Goal: Information Seeking & Learning: Learn about a topic

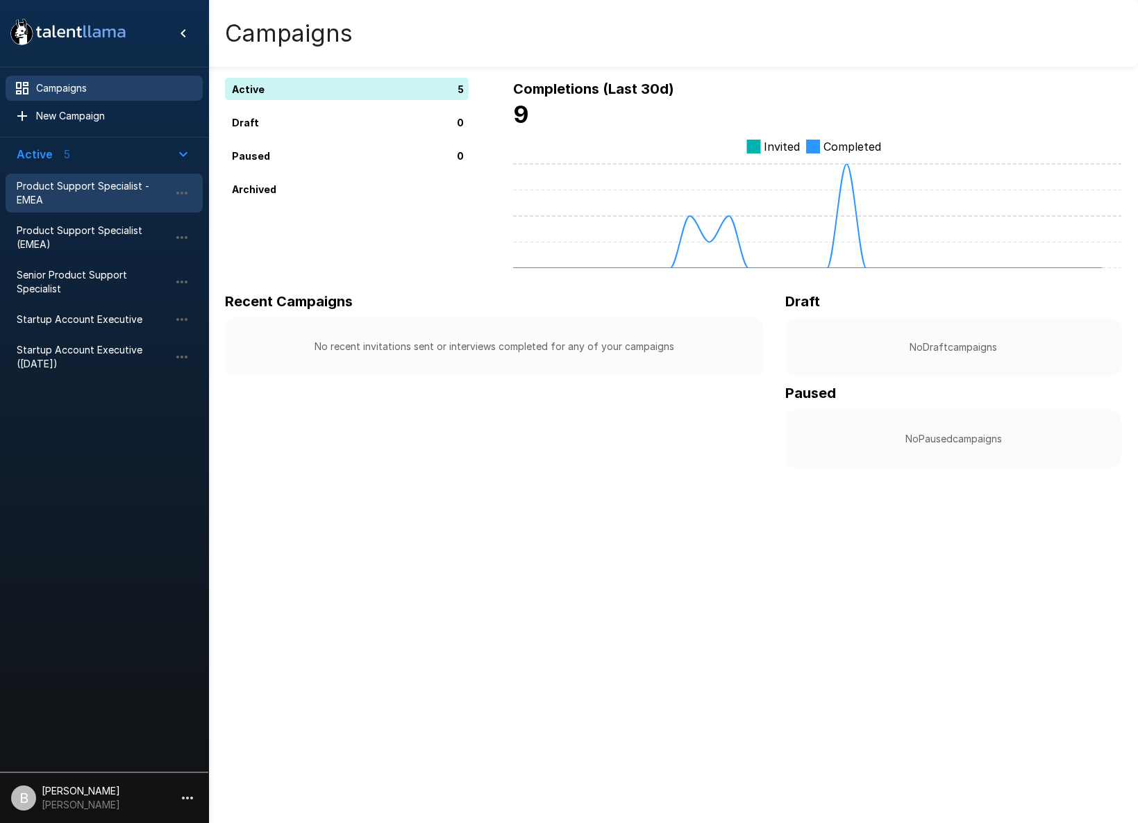
click at [106, 190] on span "Product Support Specialist - EMEA" at bounding box center [93, 193] width 153 height 28
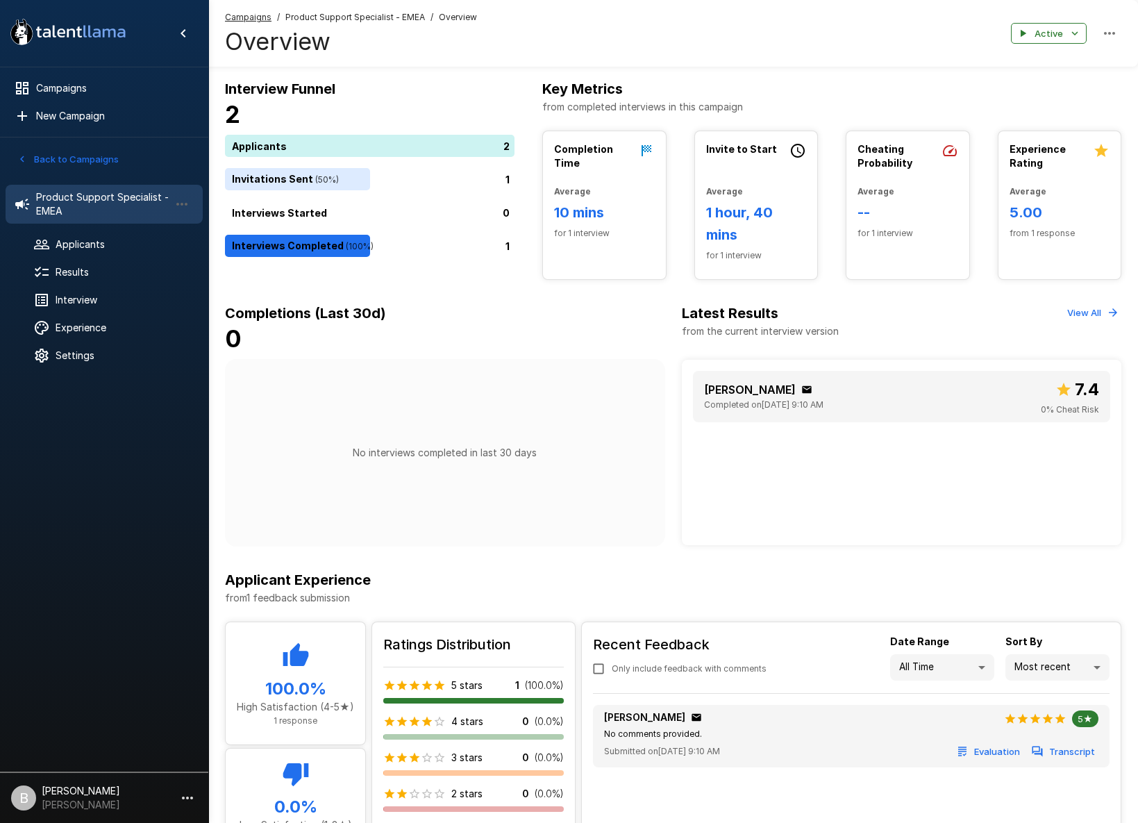
click at [985, 390] on div "[PERSON_NAME] Completed on [DATE] 9:10 AM 7.4 0 % Cheat Risk" at bounding box center [902, 396] width 396 height 40
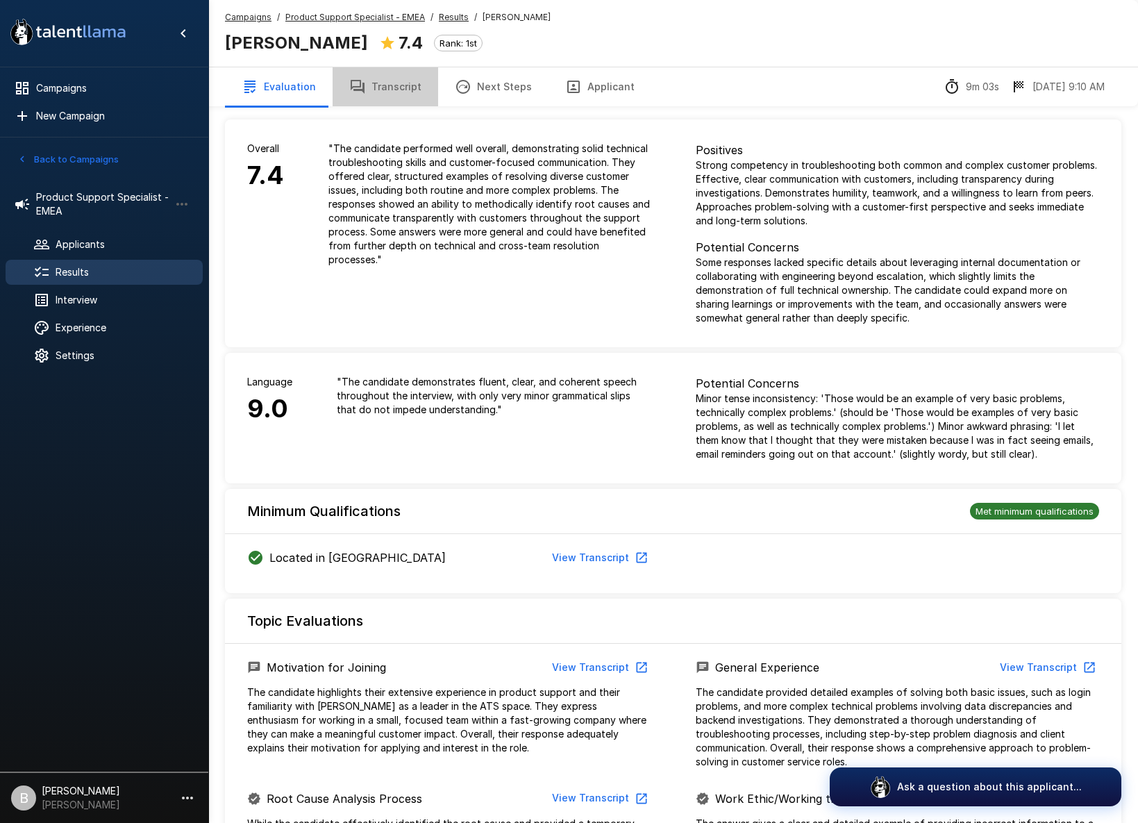
click at [409, 89] on button "Transcript" at bounding box center [386, 86] width 106 height 39
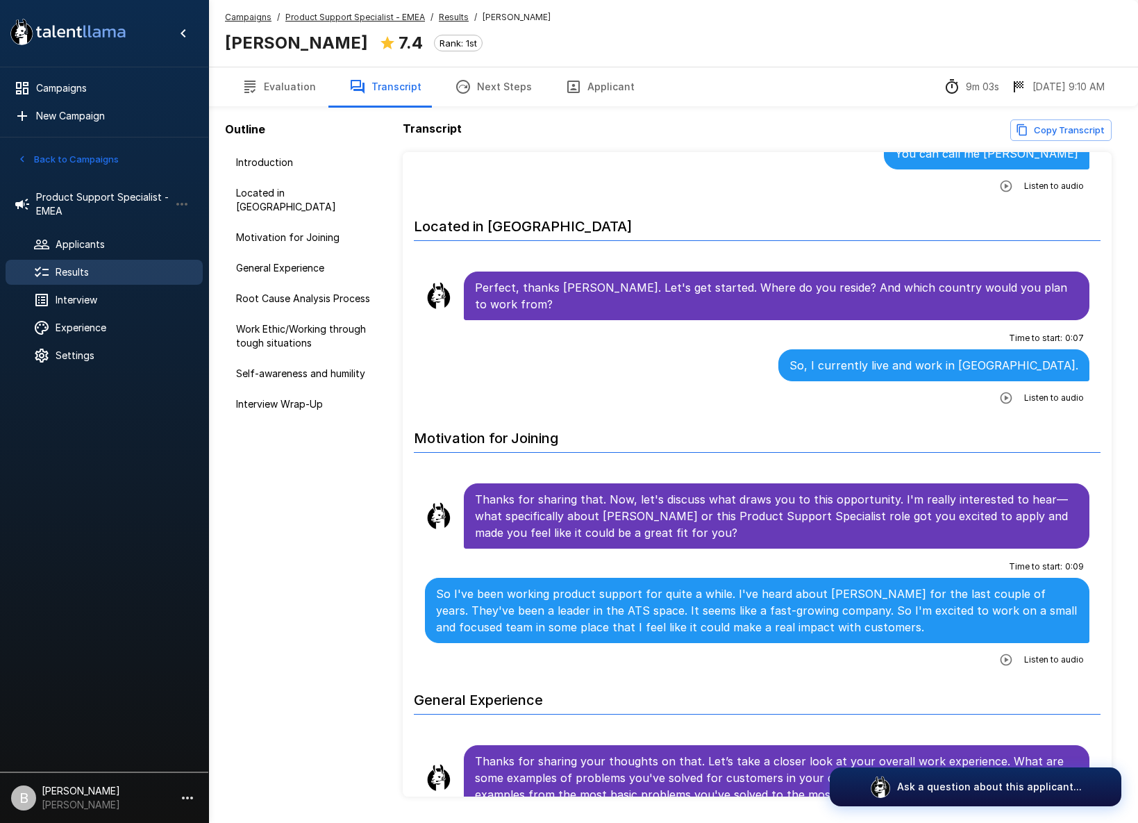
scroll to position [252, 0]
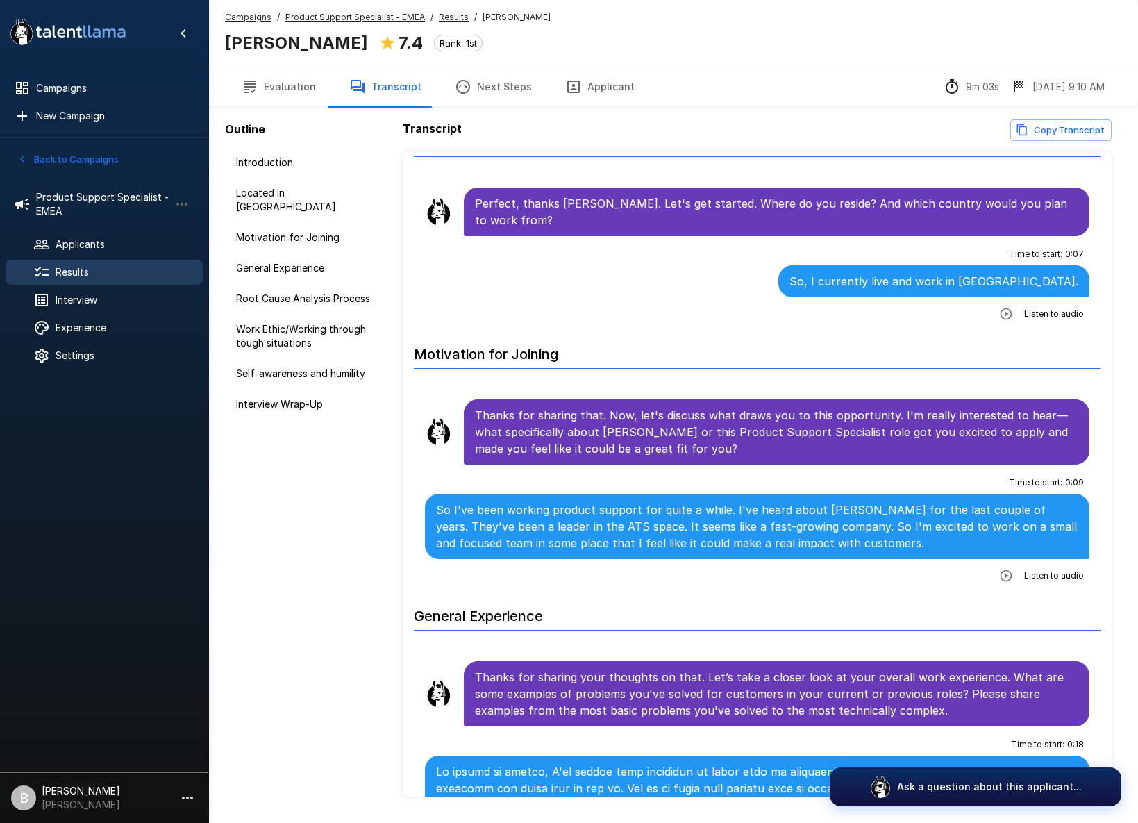
click at [1009, 569] on icon "button" at bounding box center [1006, 576] width 14 height 14
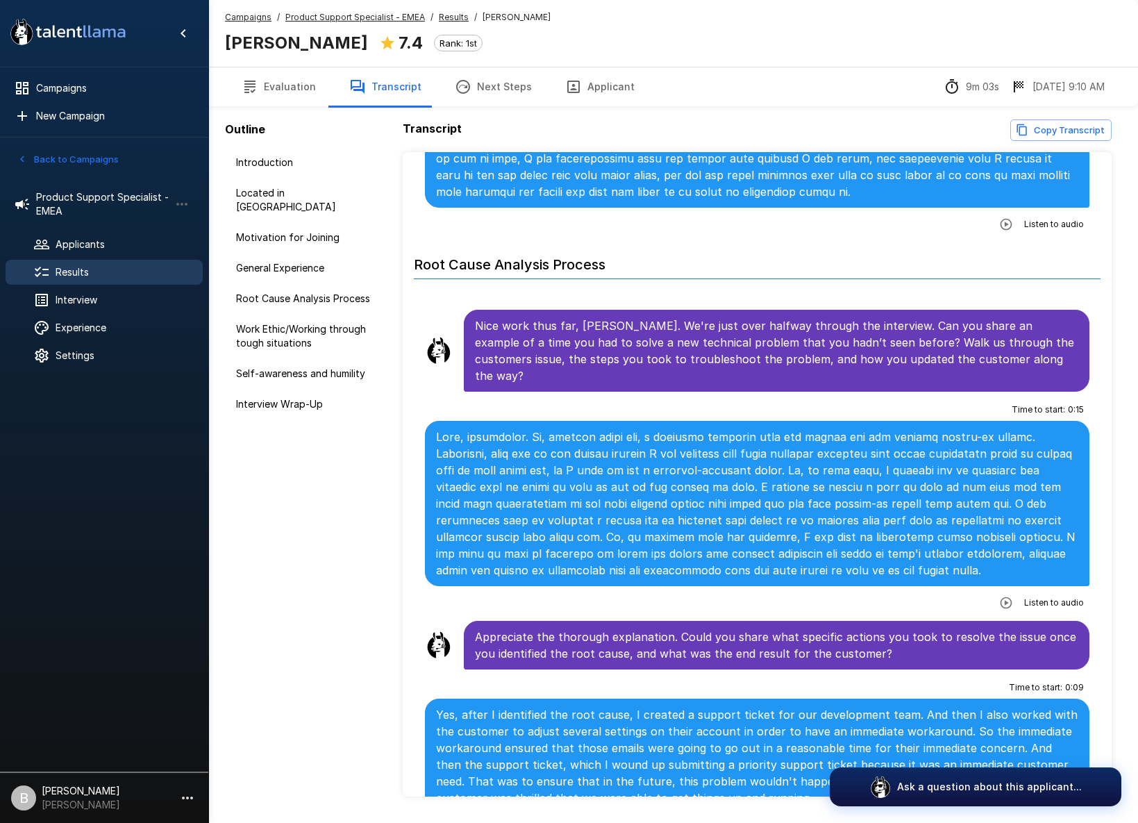
scroll to position [1068, 0]
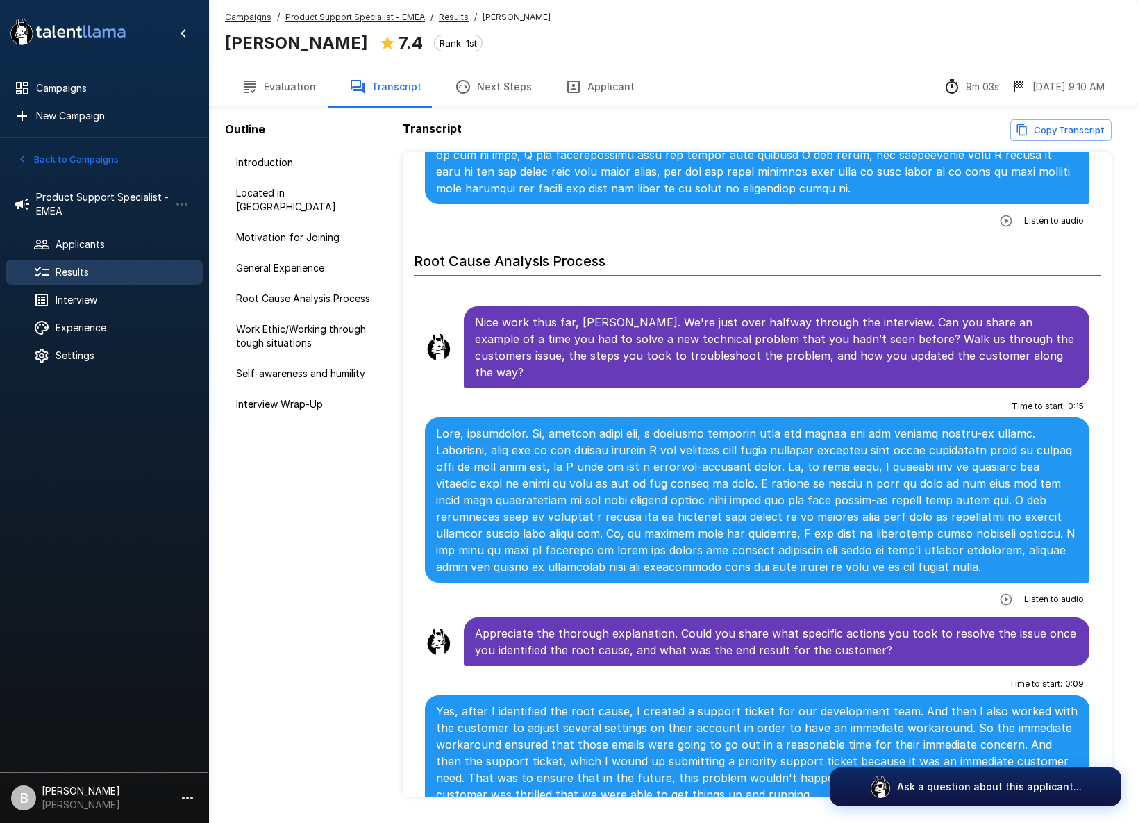
click at [1036, 592] on span "Listen to audio" at bounding box center [1054, 599] width 60 height 14
click at [1010, 592] on icon "button" at bounding box center [1006, 599] width 14 height 14
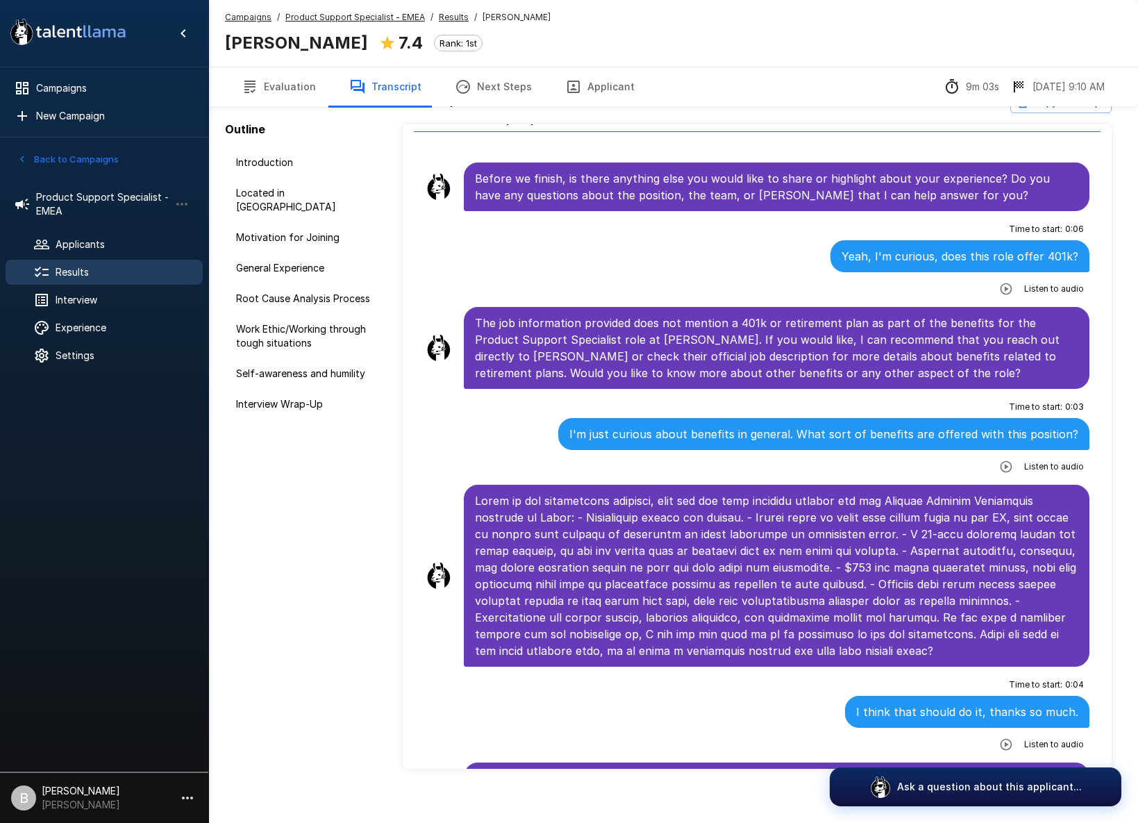
scroll to position [40, 0]
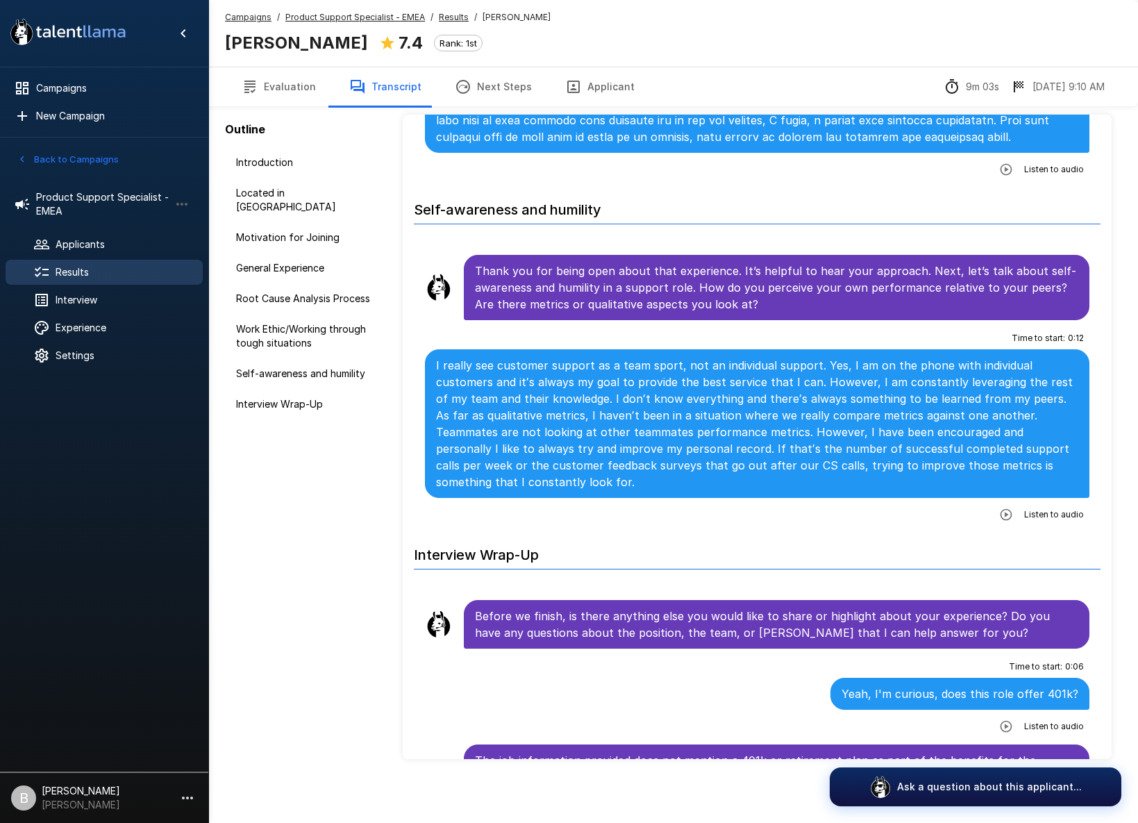
scroll to position [40, 0]
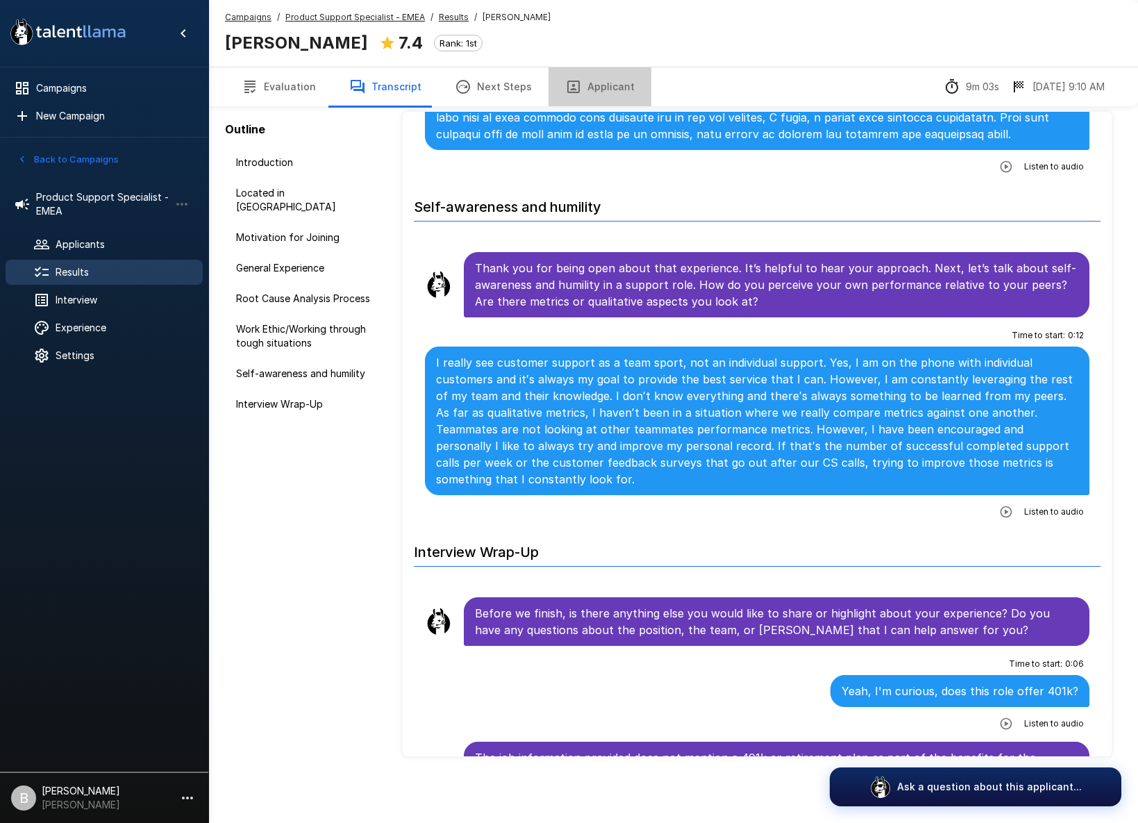
click at [598, 92] on button "Applicant" at bounding box center [599, 86] width 103 height 39
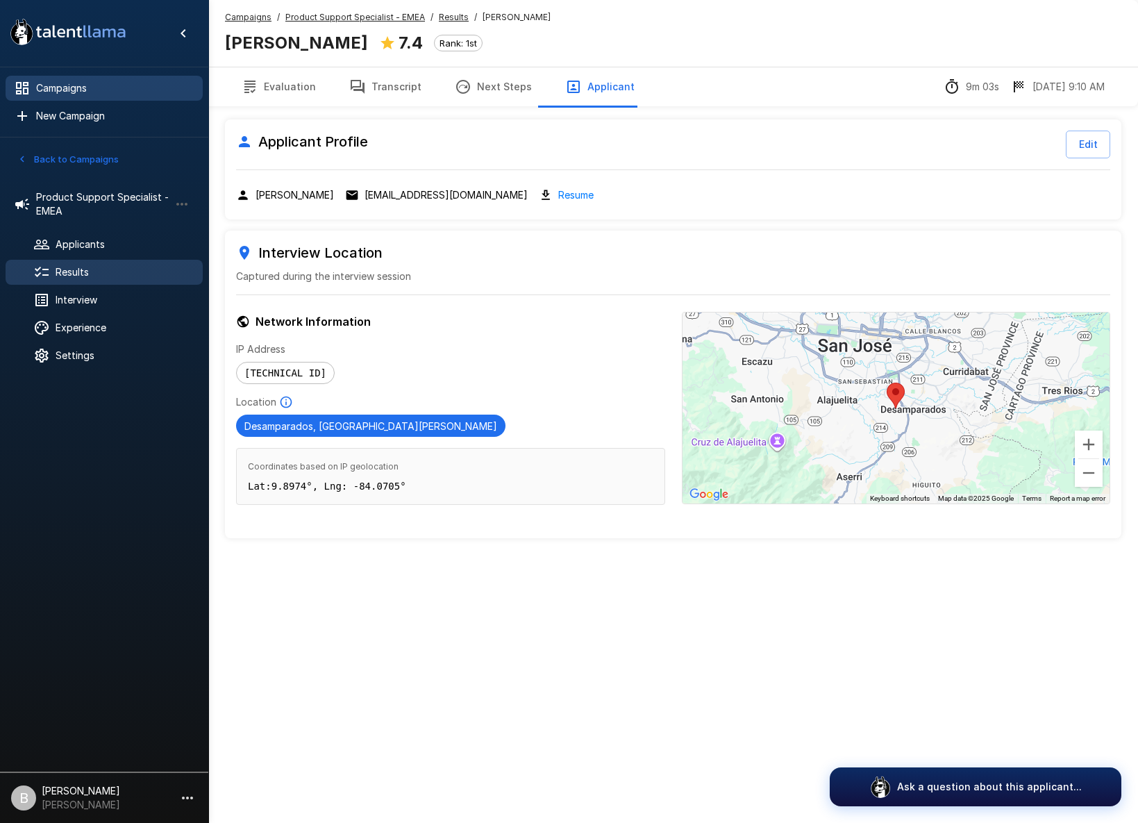
click at [51, 90] on span "Campaigns" at bounding box center [113, 88] width 155 height 14
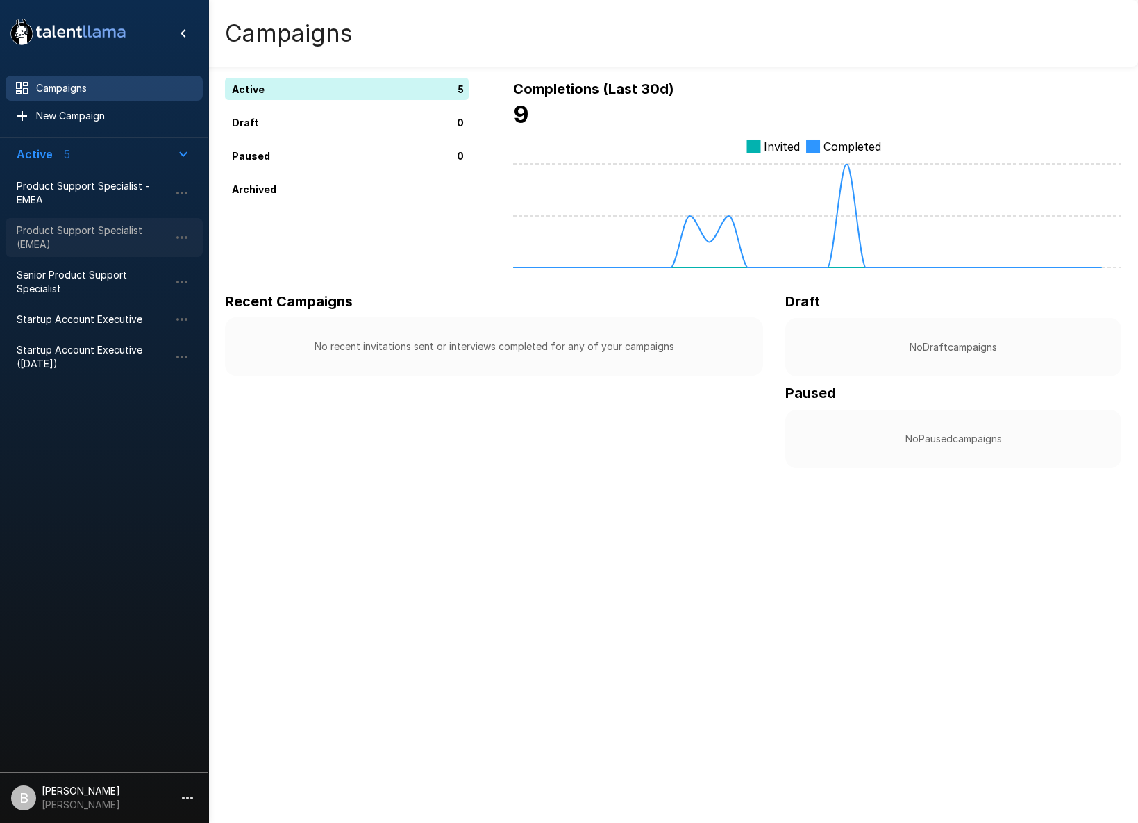
click at [77, 235] on span "Product Support Specialist (EMEA)" at bounding box center [93, 238] width 153 height 28
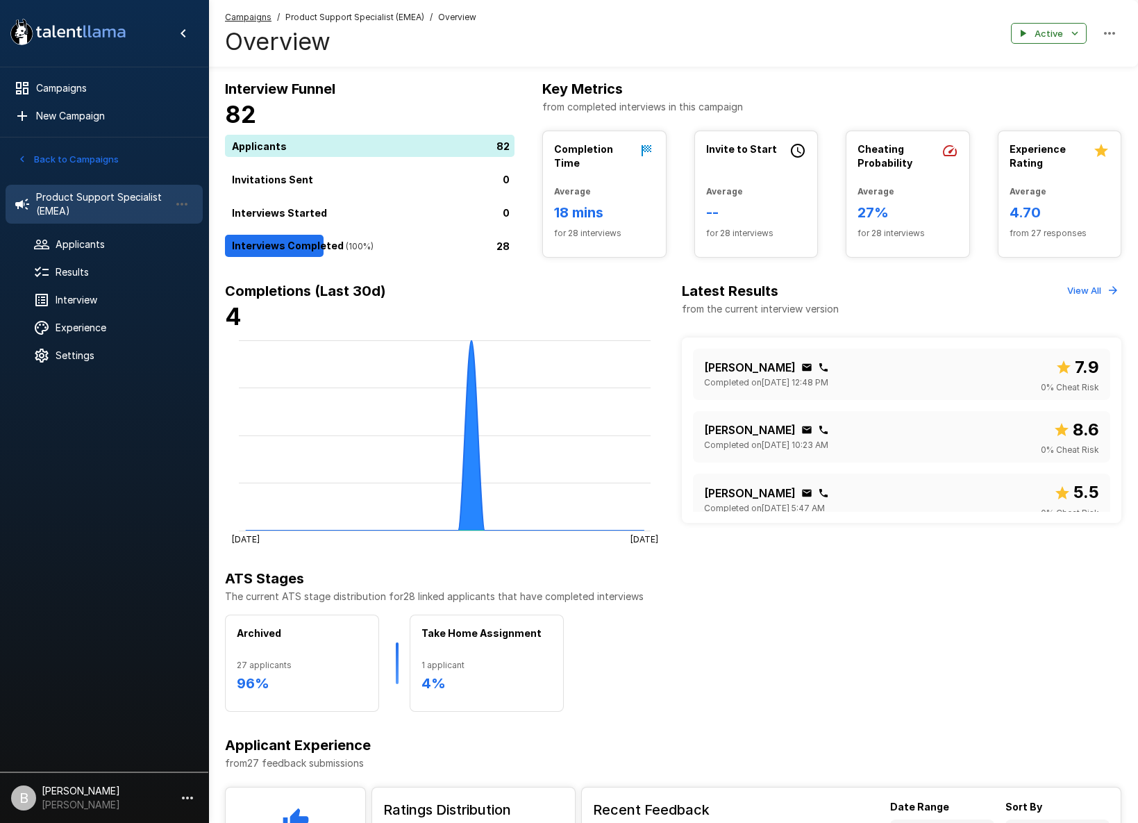
click at [84, 200] on span "Product Support Specialist (EMEA)" at bounding box center [102, 204] width 133 height 28
click at [82, 255] on div "Applicants" at bounding box center [104, 244] width 197 height 25
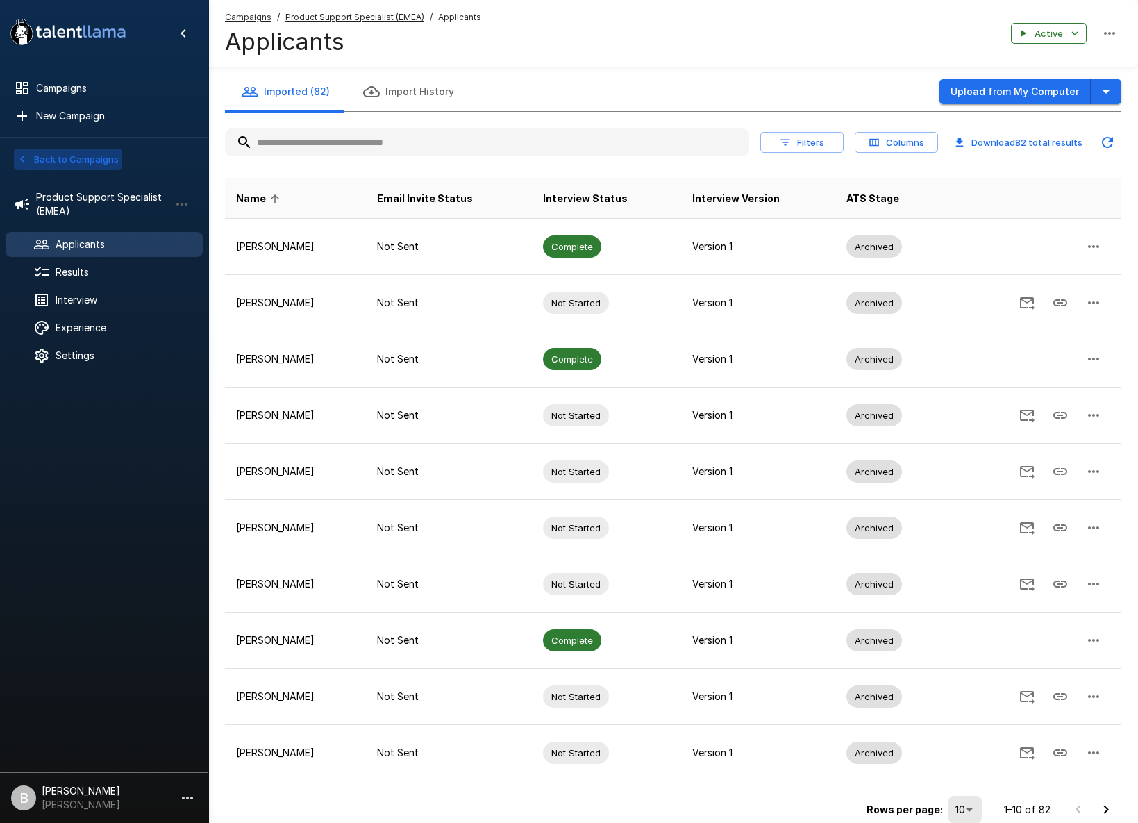
click at [29, 153] on button "Back to Campaigns" at bounding box center [68, 160] width 108 height 22
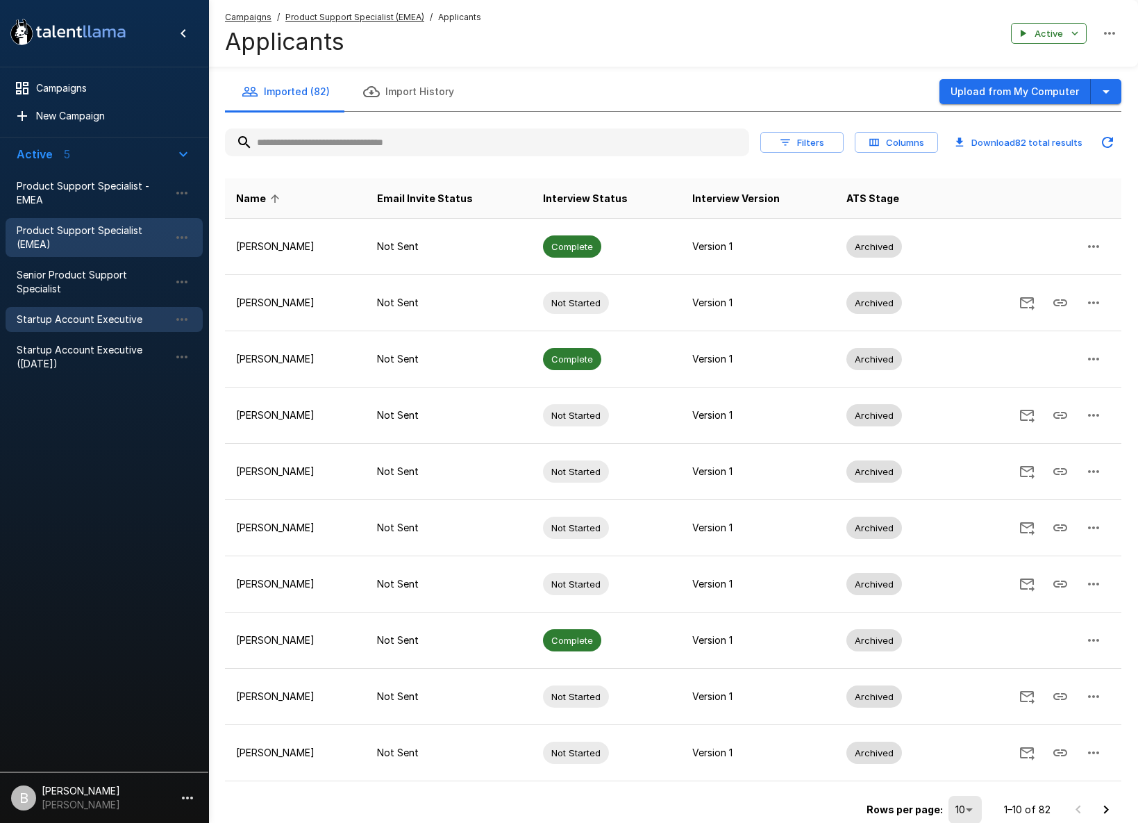
click at [108, 329] on div "Startup Account Executive" at bounding box center [104, 319] width 197 height 25
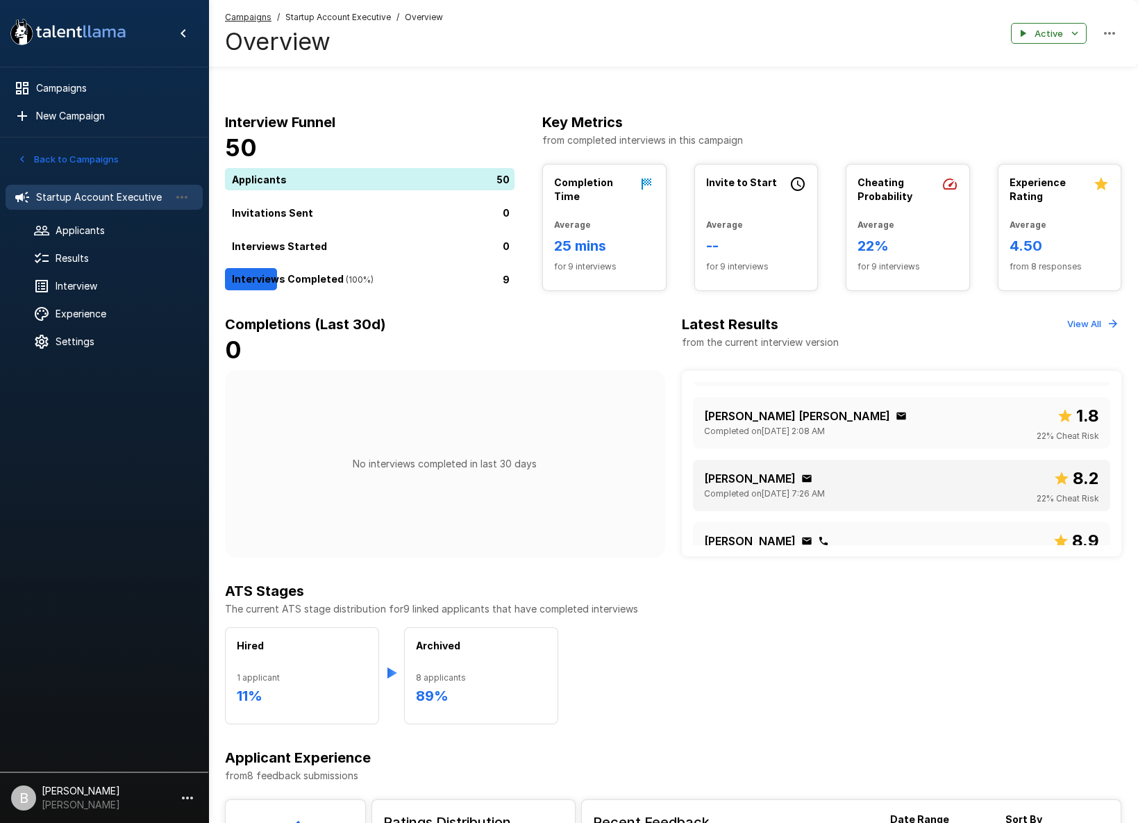
click at [741, 478] on p "Alba Serrano" at bounding box center [750, 478] width 92 height 17
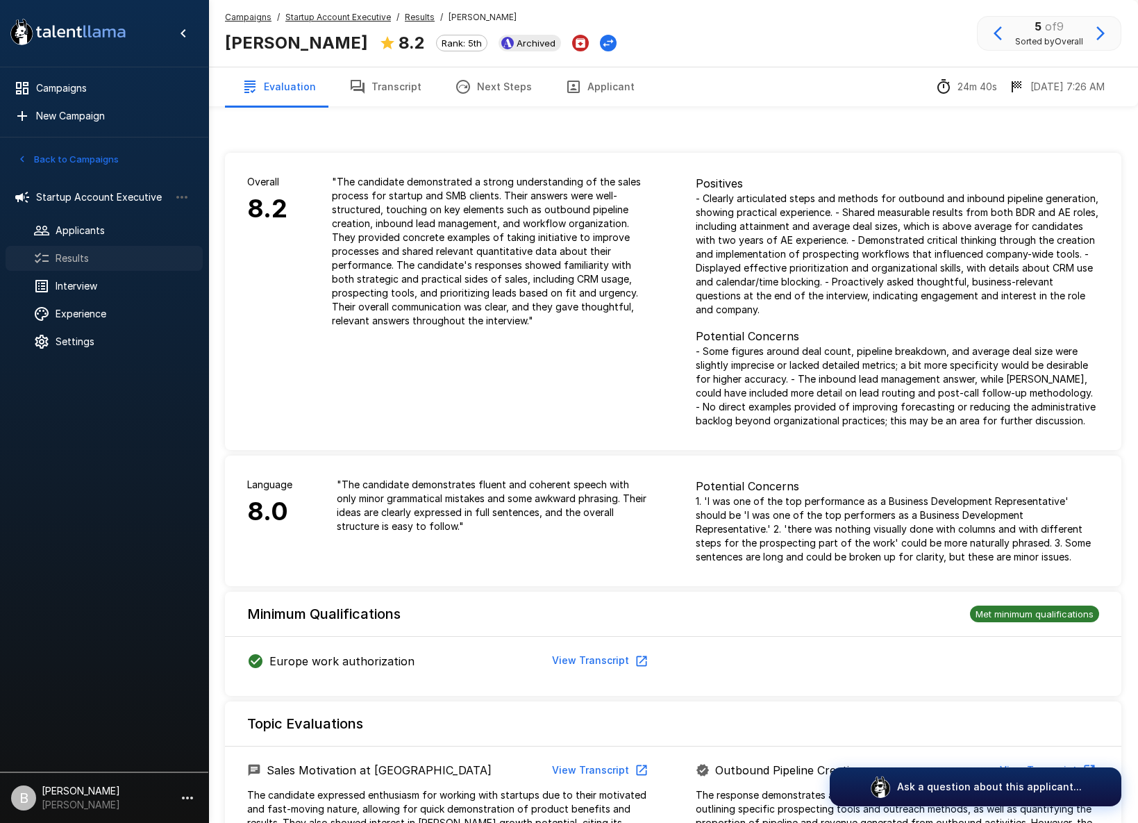
click at [141, 252] on span "Results" at bounding box center [124, 258] width 136 height 14
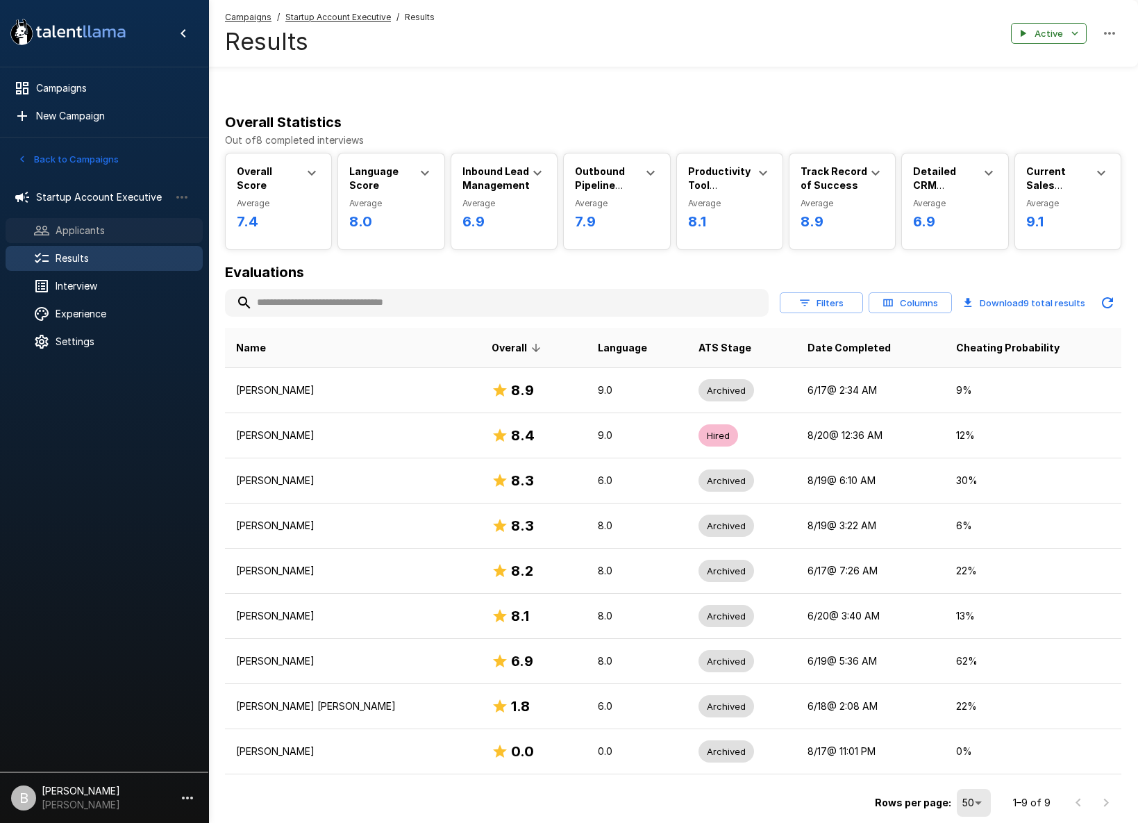
click at [158, 226] on span "Applicants" at bounding box center [124, 231] width 136 height 14
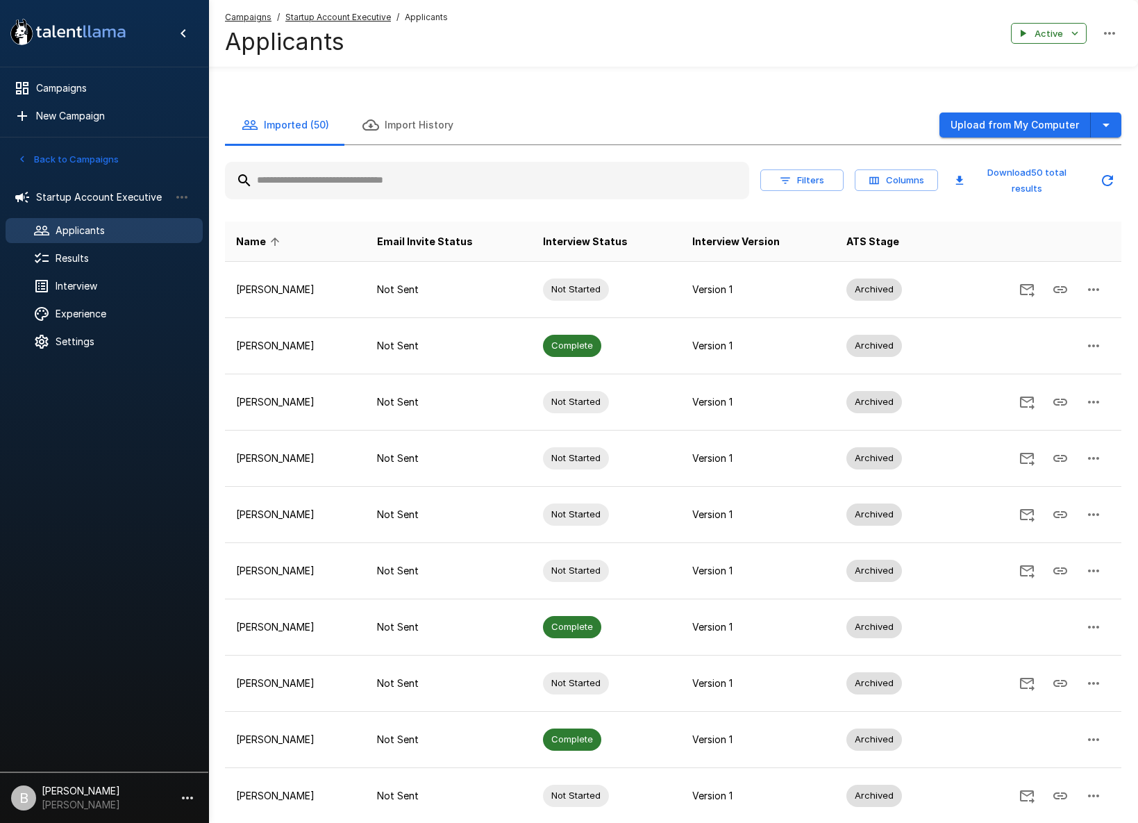
click at [153, 271] on ul "Startup Account Executive Applicants Results Interview Experience Settings" at bounding box center [104, 268] width 208 height 189
click at [151, 247] on div "Results" at bounding box center [104, 258] width 197 height 25
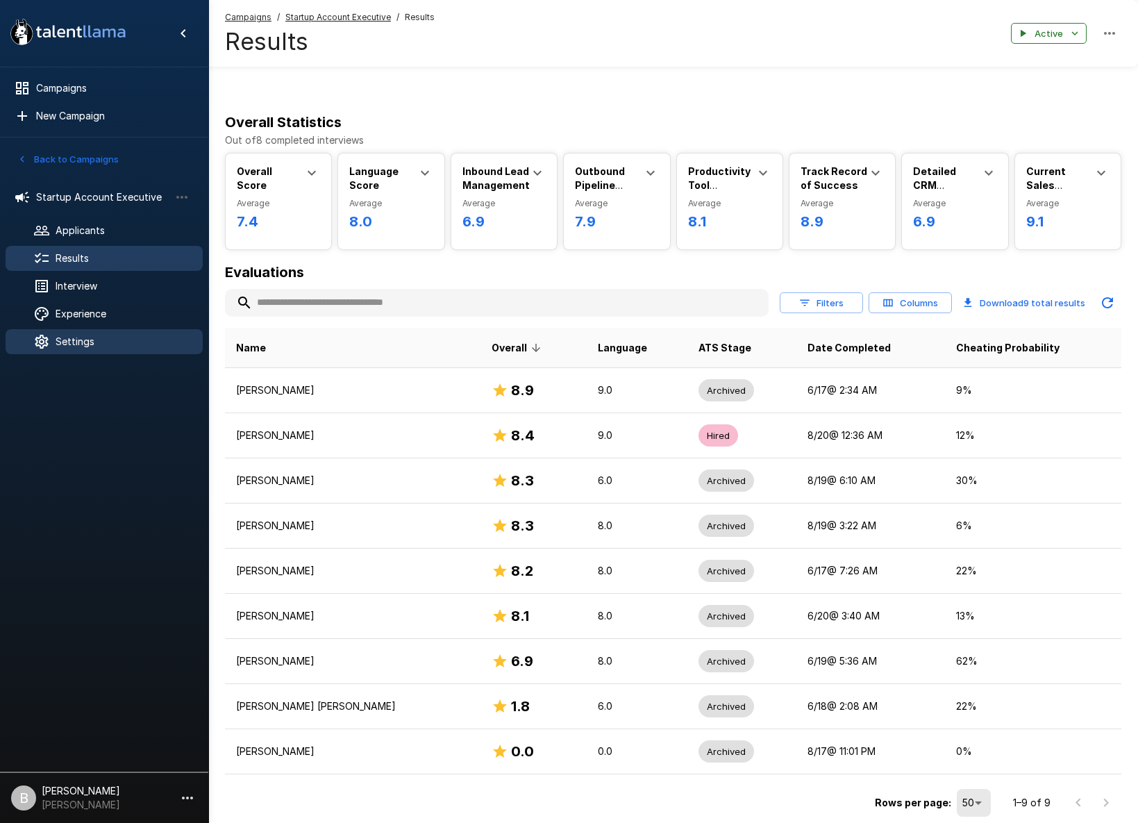
click at [75, 344] on span "Settings" at bounding box center [124, 342] width 136 height 14
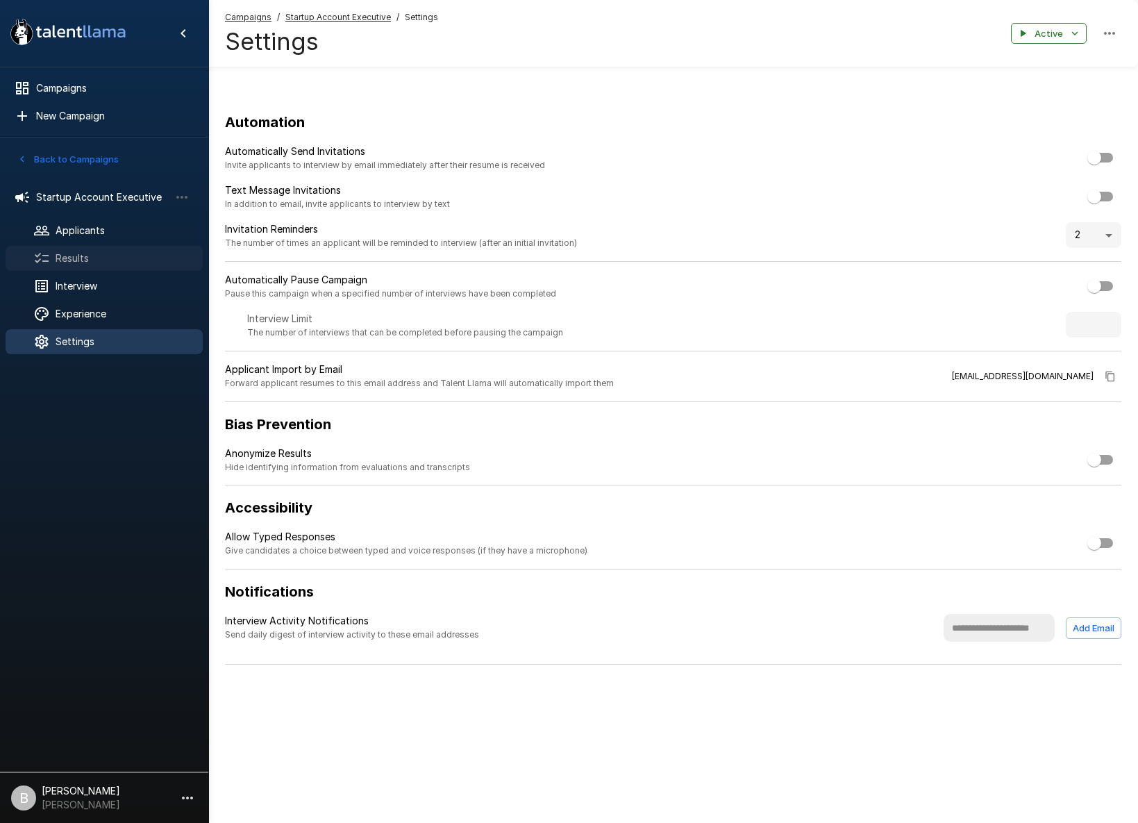
click at [113, 265] on div "Results" at bounding box center [104, 258] width 197 height 25
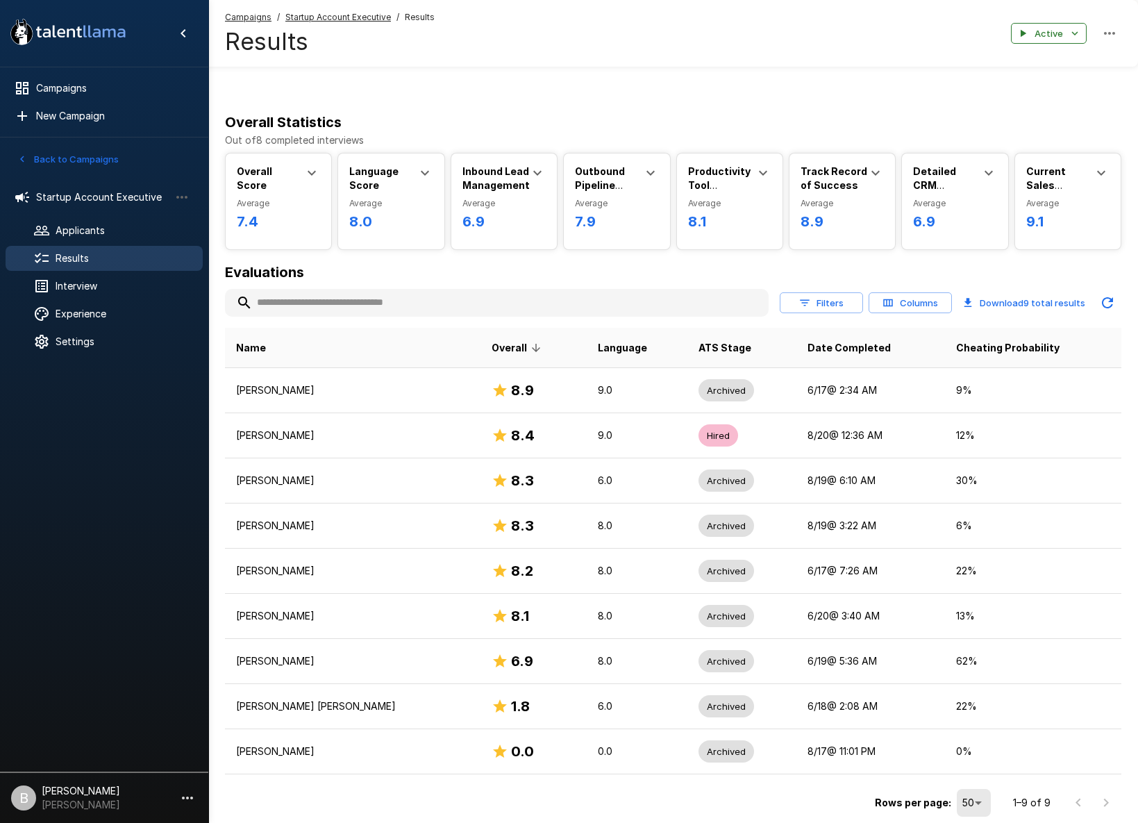
click at [26, 158] on icon "button" at bounding box center [22, 159] width 12 height 12
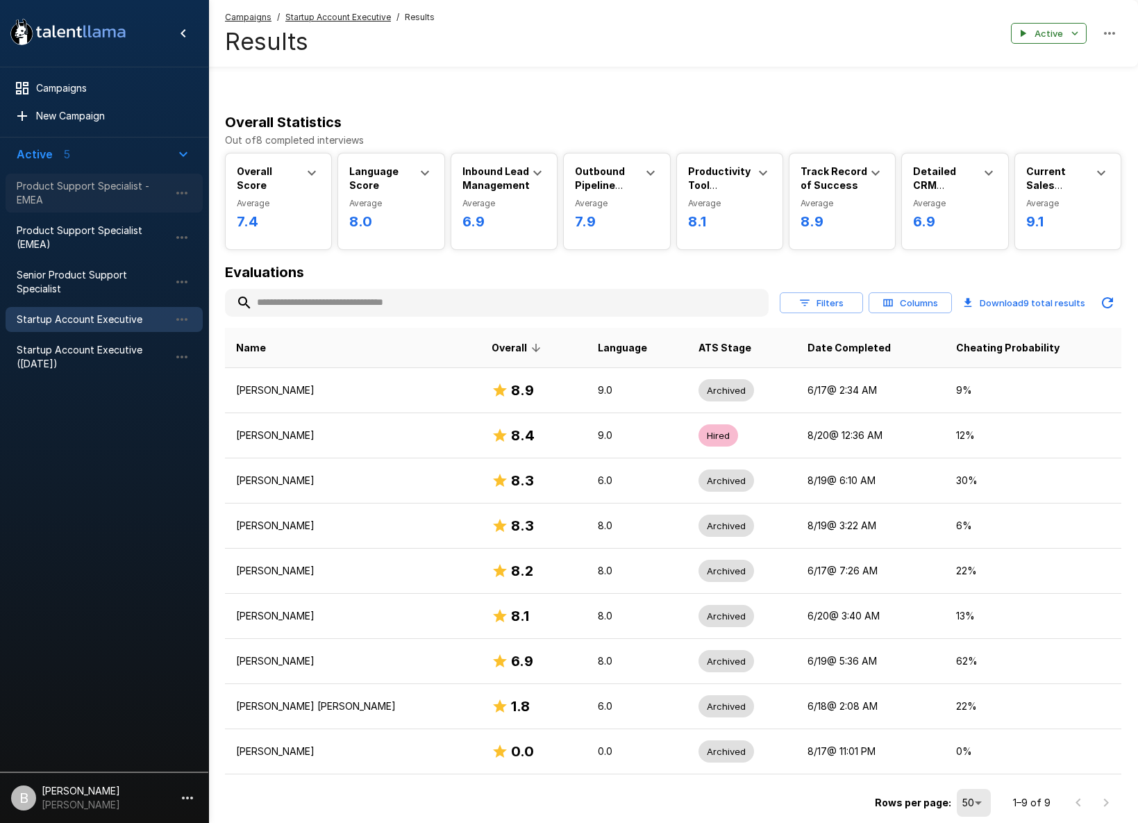
click at [124, 177] on div "Product Support Specialist - EMEA" at bounding box center [104, 193] width 197 height 39
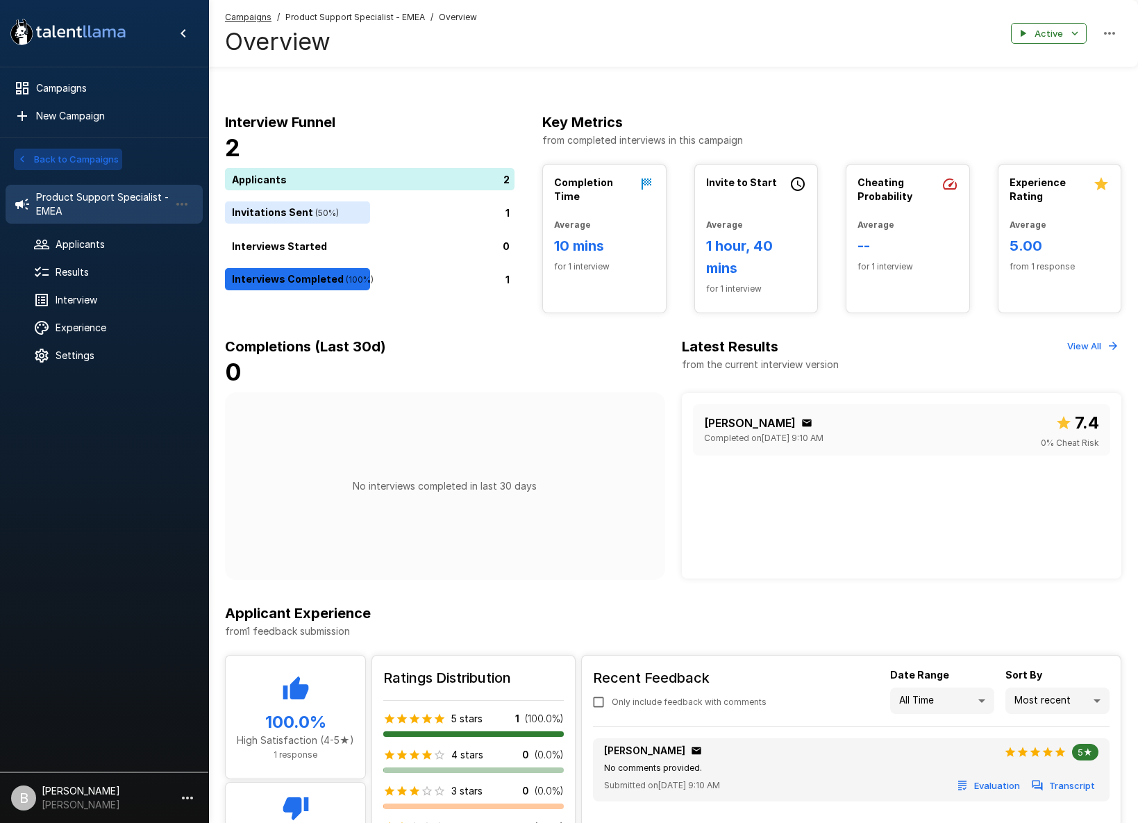
click at [23, 155] on icon "button" at bounding box center [22, 159] width 12 height 12
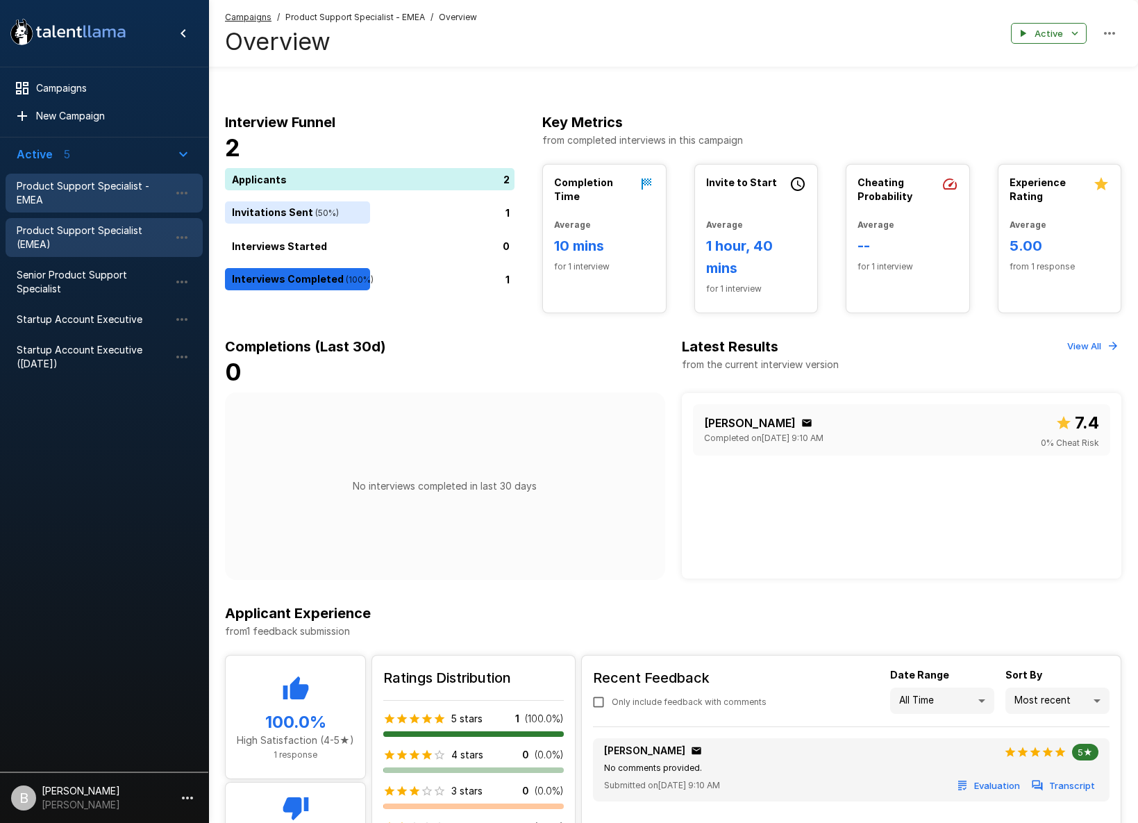
click at [85, 245] on span "Product Support Specialist (EMEA)" at bounding box center [93, 238] width 153 height 28
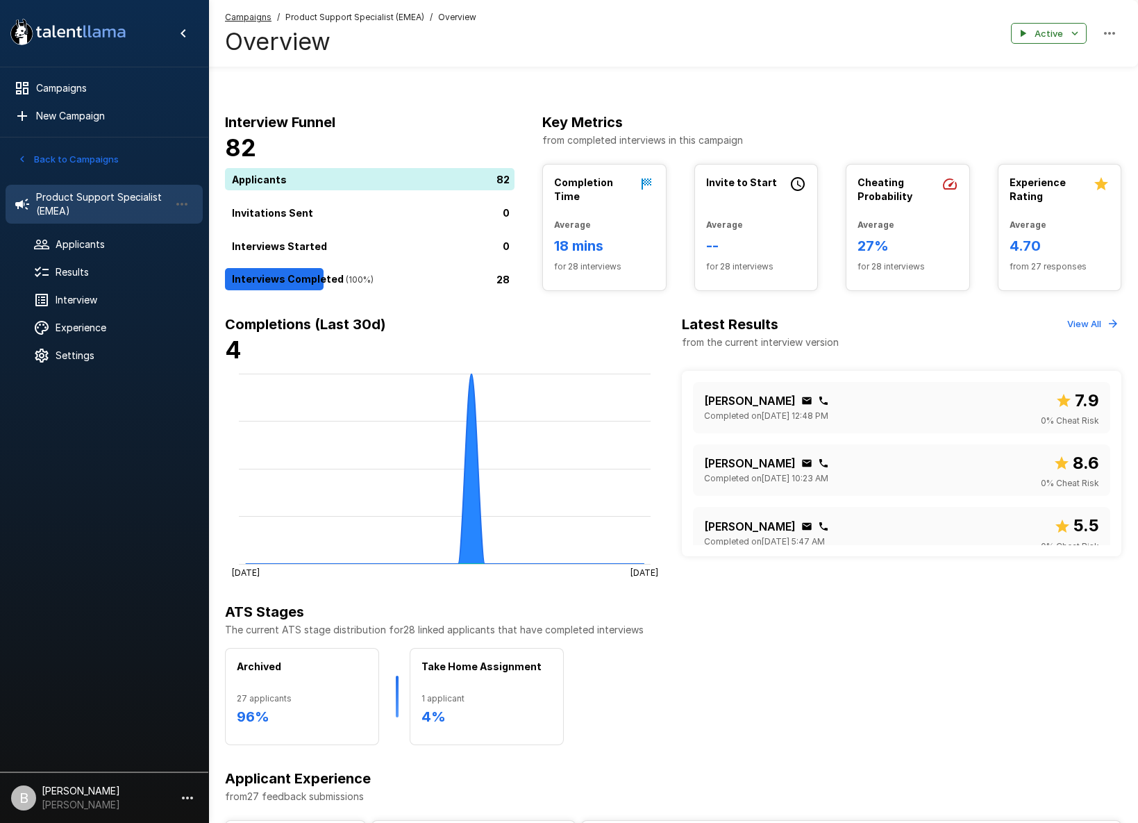
click at [25, 159] on icon "button" at bounding box center [22, 159] width 12 height 12
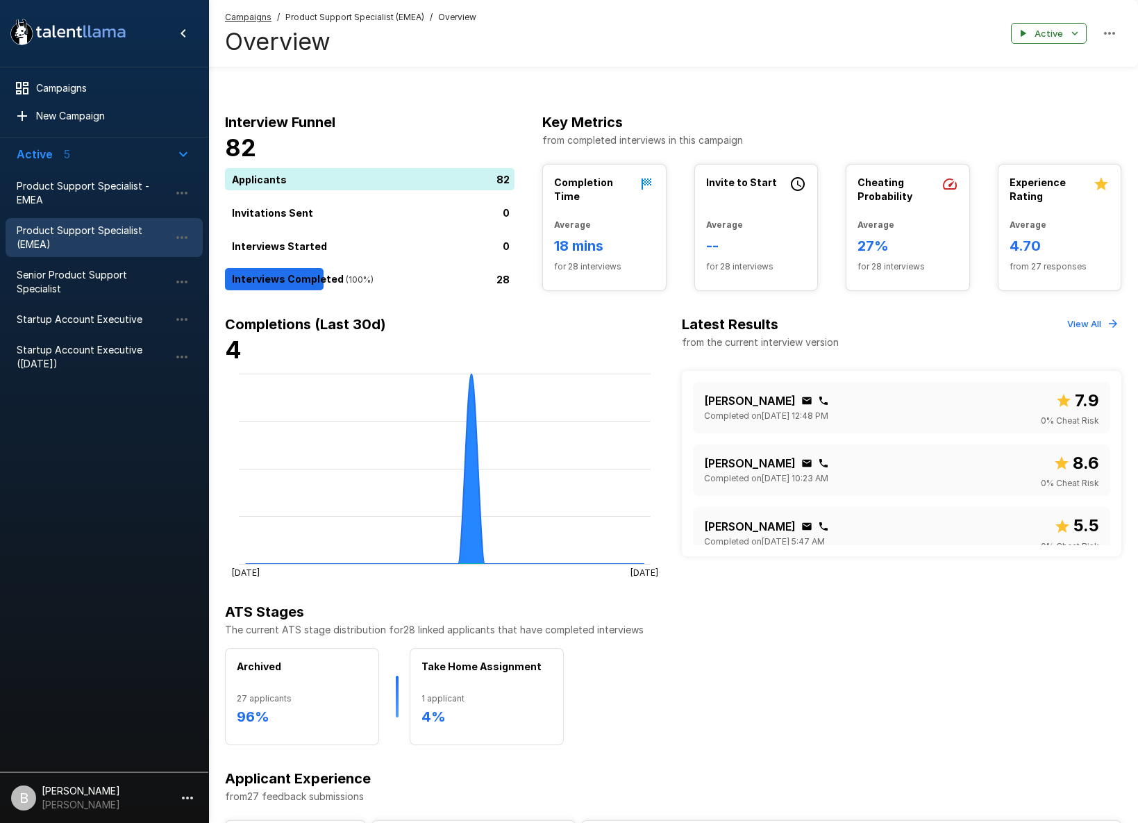
click at [248, 24] on div "Campaigns / Product Support Specialist (EMEA) / Overview Overview" at bounding box center [350, 33] width 251 height 46
click at [260, 14] on u "Campaigns" at bounding box center [248, 17] width 47 height 10
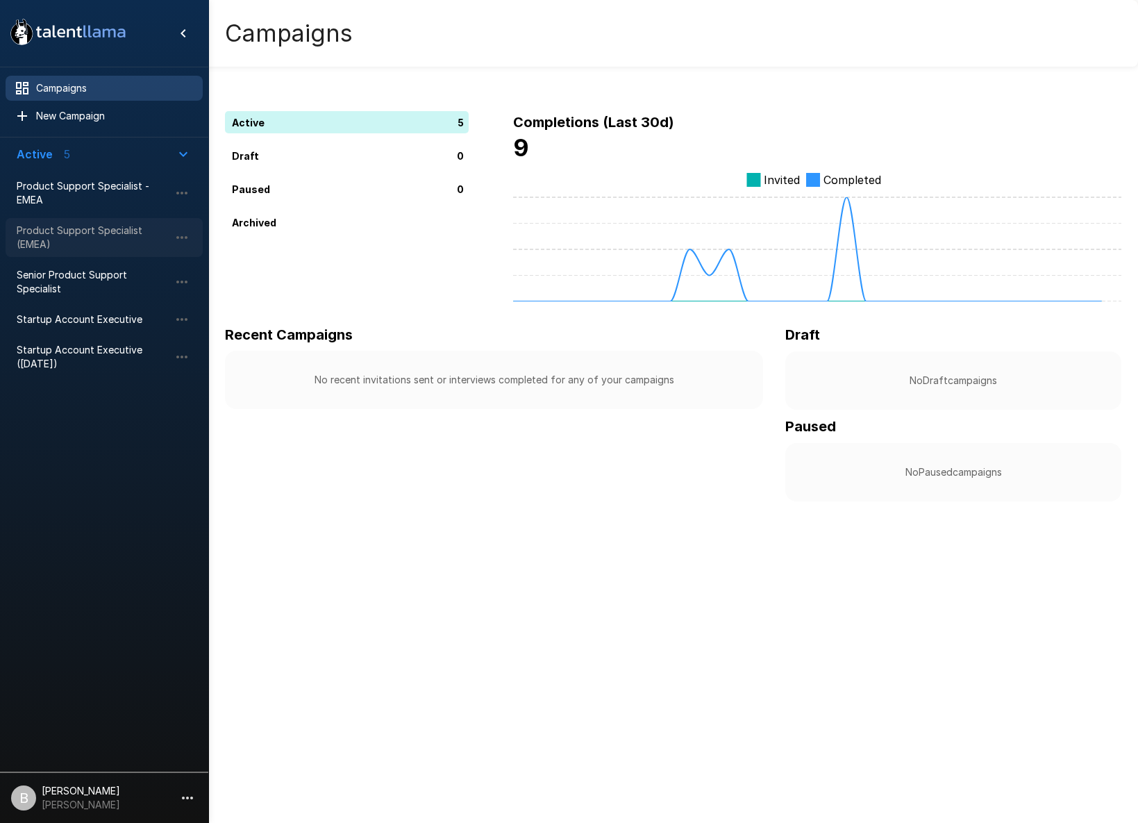
click at [83, 222] on div "Product Support Specialist (EMEA)" at bounding box center [104, 237] width 197 height 39
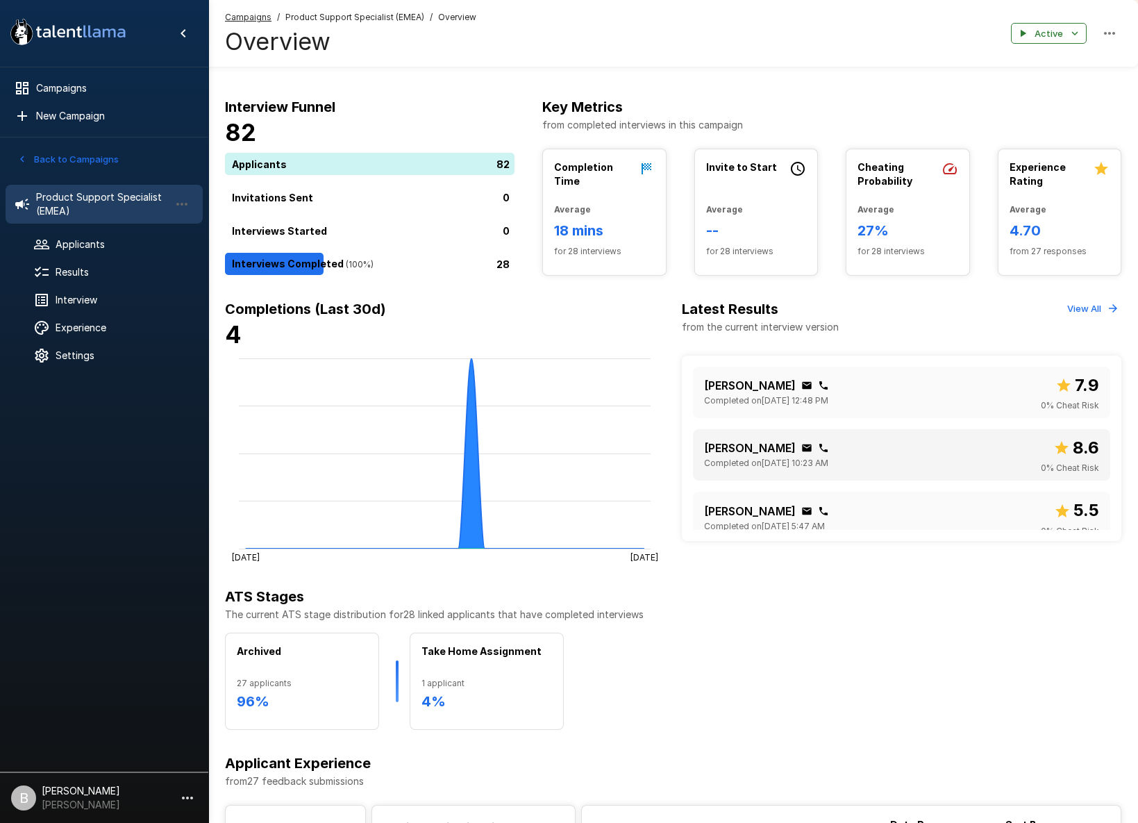
scroll to position [17, 0]
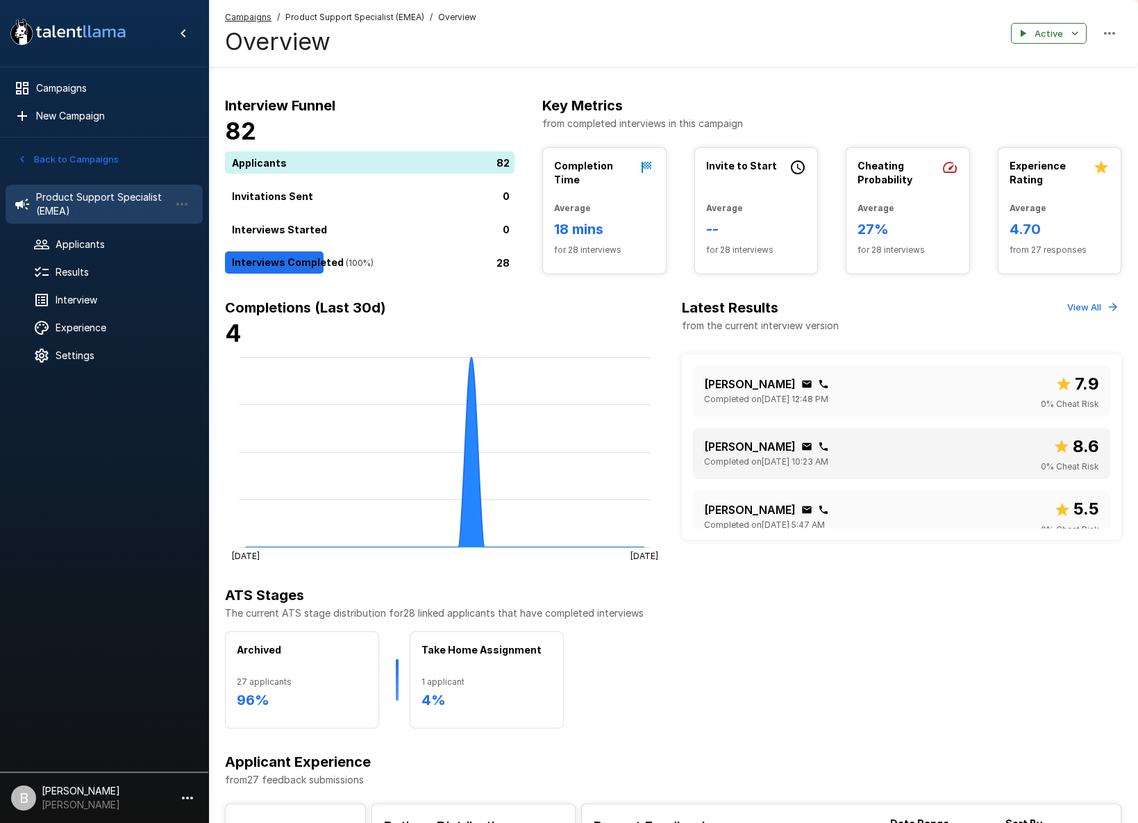
click at [925, 457] on div "Raymond Enechukwu Completed on September 17 @ 10:23 AM 8.6 0 % Cheat Risk" at bounding box center [902, 453] width 396 height 40
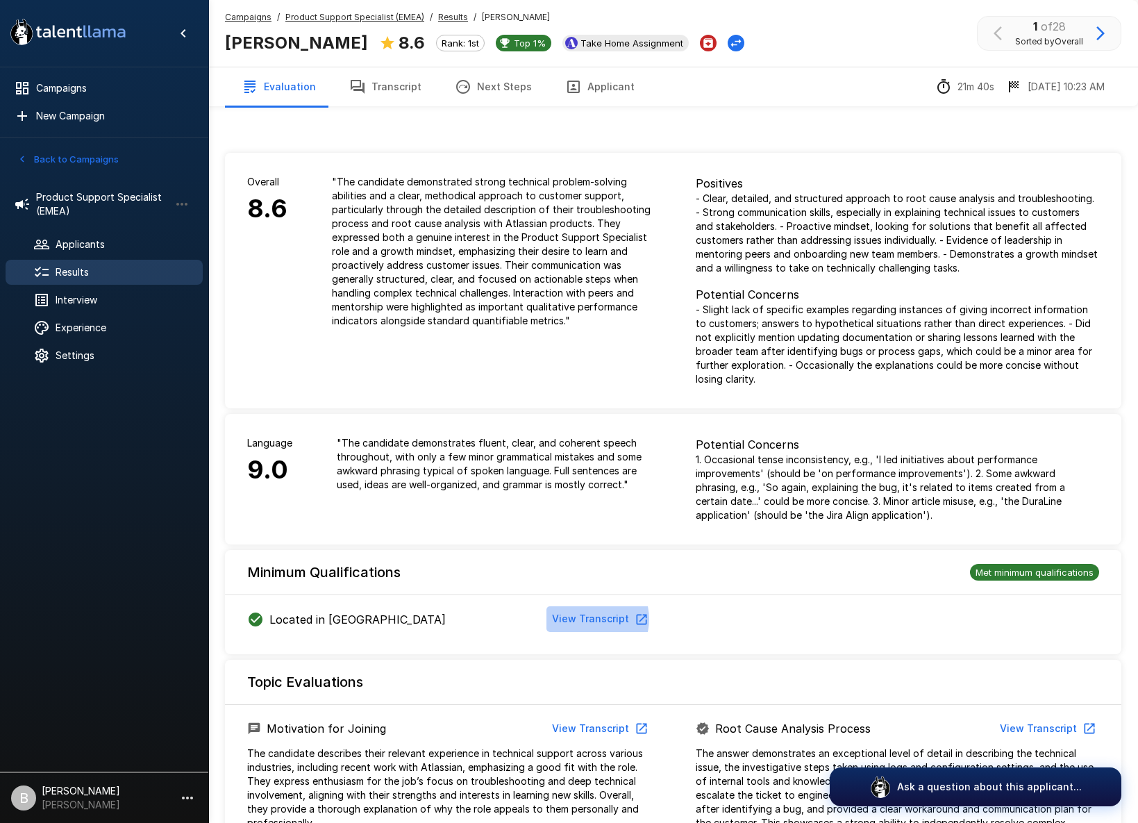
click at [596, 619] on button "View Transcript" at bounding box center [598, 619] width 105 height 26
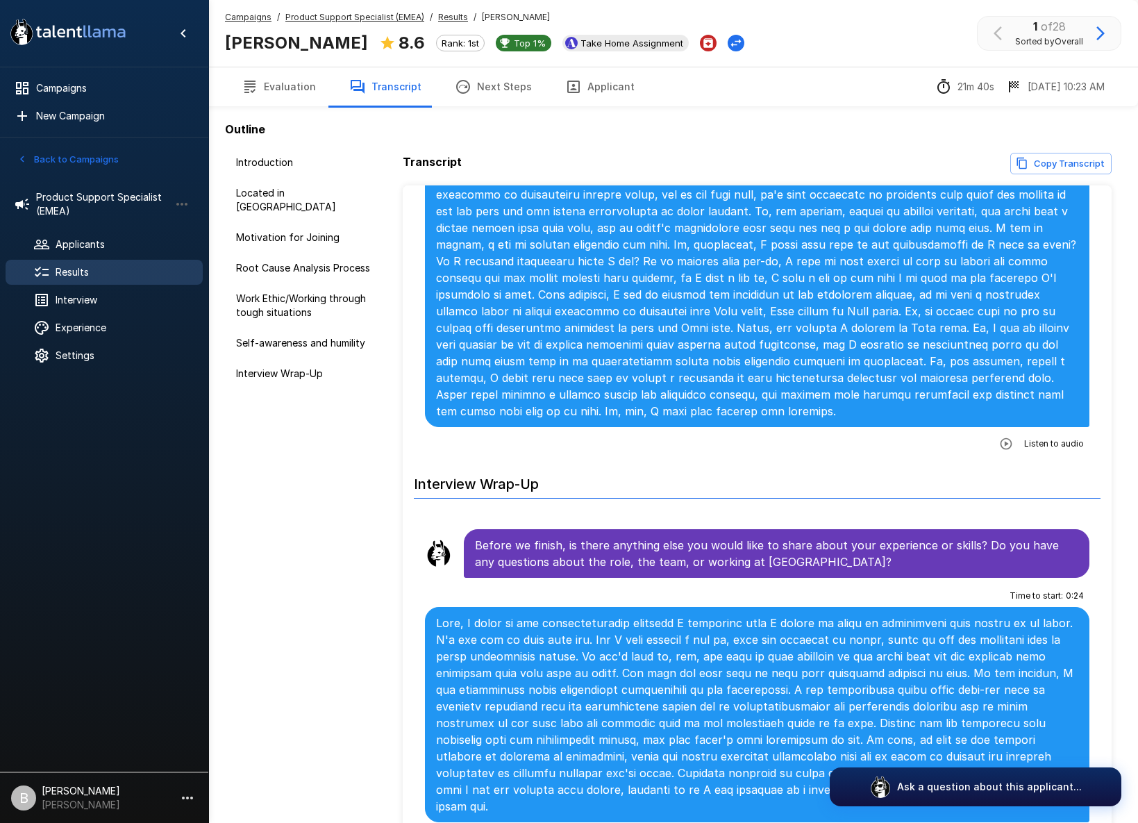
scroll to position [74, 0]
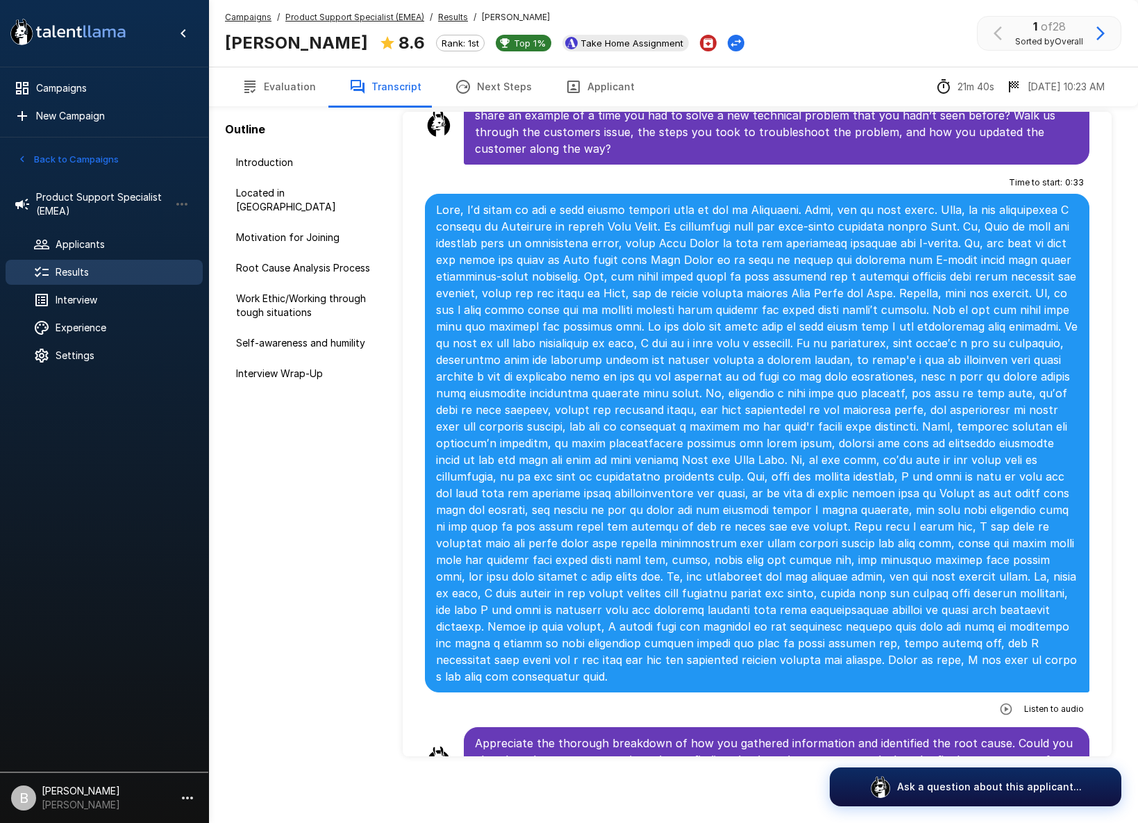
scroll to position [914, 0]
